Goal: Obtain resource: Download file/media

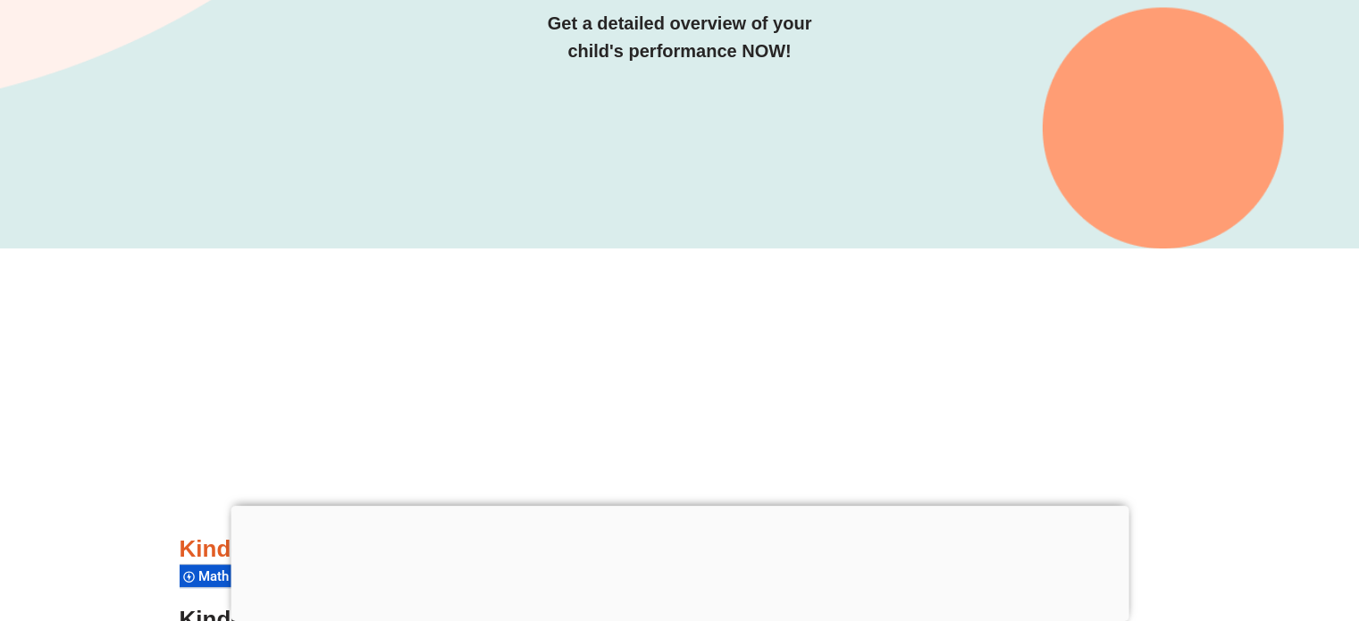
scroll to position [354, 0]
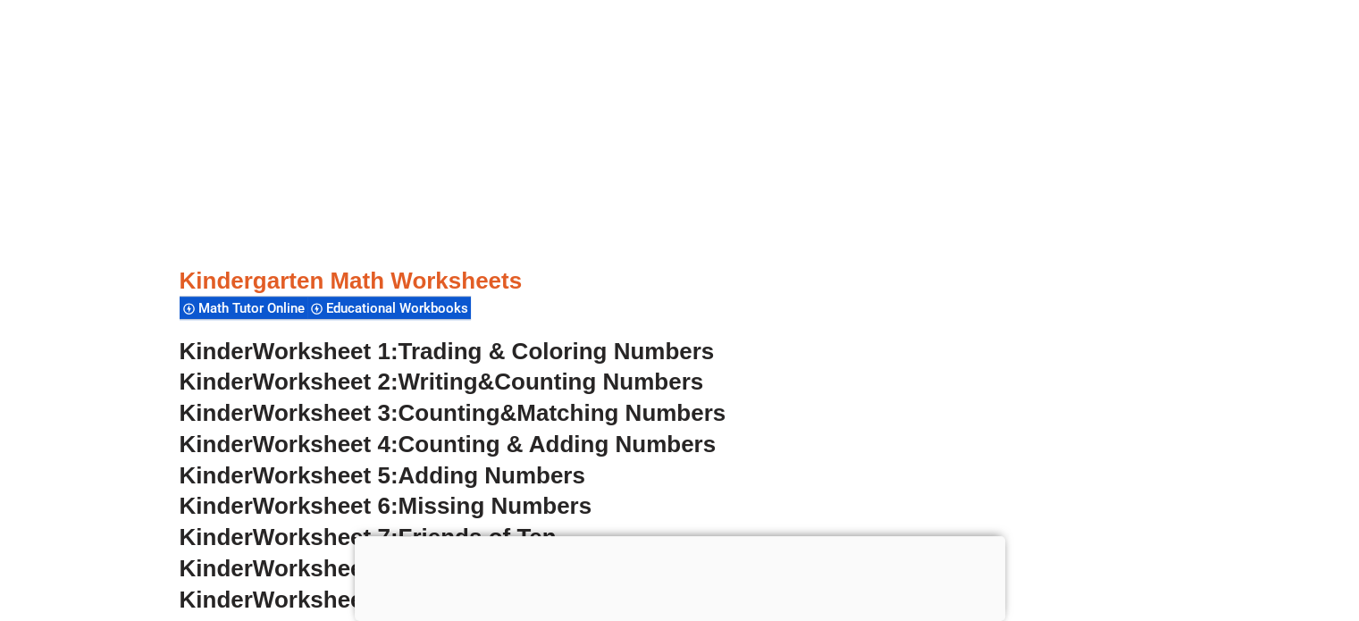
scroll to position [983, 0]
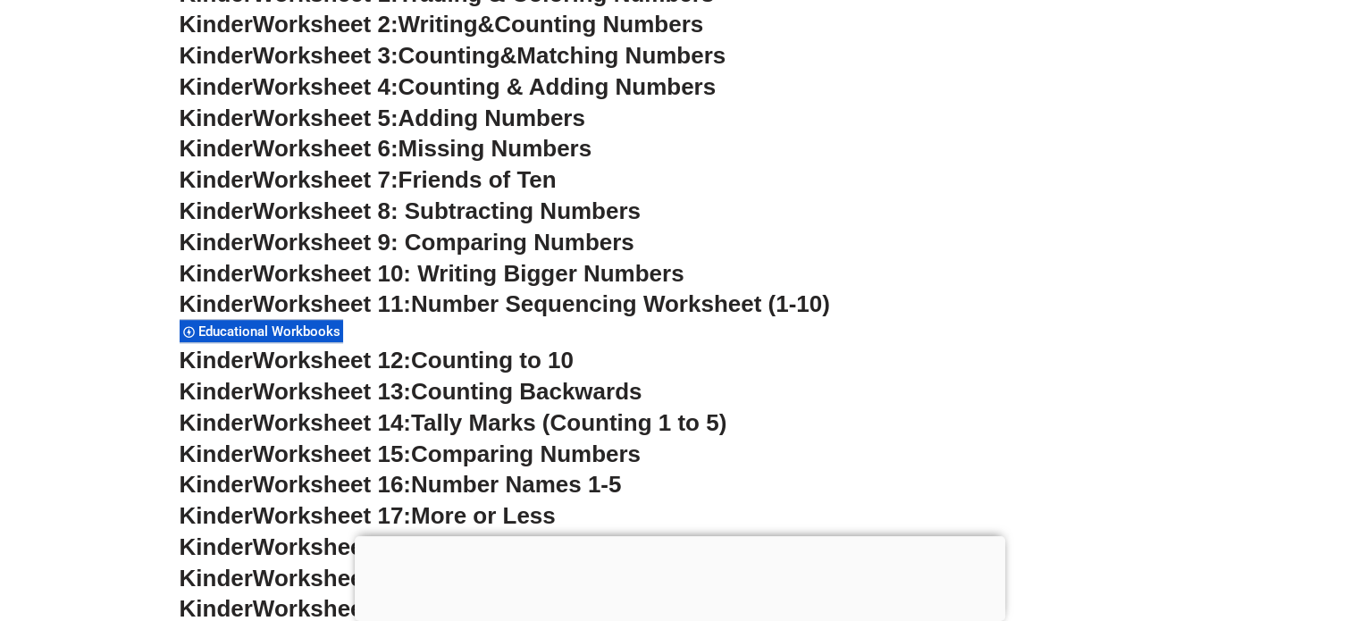
click at [612, 201] on span "Worksheet 8: Subtracting Numbers" at bounding box center [447, 210] width 388 height 27
